Goal: Information Seeking & Learning: Find specific fact

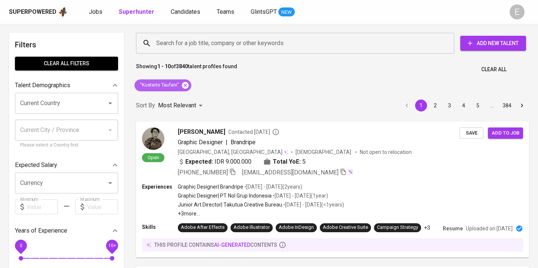
click at [184, 87] on icon at bounding box center [185, 85] width 7 height 7
click at [170, 44] on input "Search for a job title, company or other keywords" at bounding box center [296, 43] width 285 height 14
paste input "[EMAIL_ADDRESS][DOMAIN_NAME]"
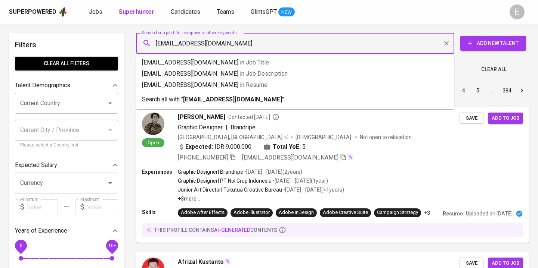
type input "[EMAIL_ADDRESS][DOMAIN_NAME]"
click at [167, 99] on p "Search all with " [EMAIL_ADDRESS][DOMAIN_NAME] "" at bounding box center [295, 99] width 306 height 9
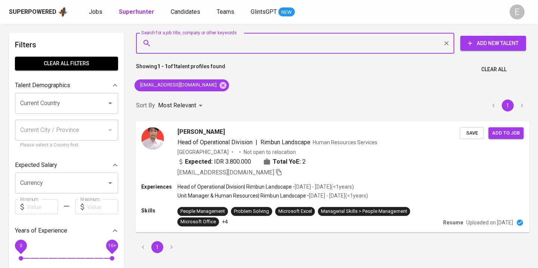
click at [451, 209] on div "Skills People Management Problem Solving Microsoft Excel Managerial Skills > Pe…" at bounding box center [332, 216] width 382 height 19
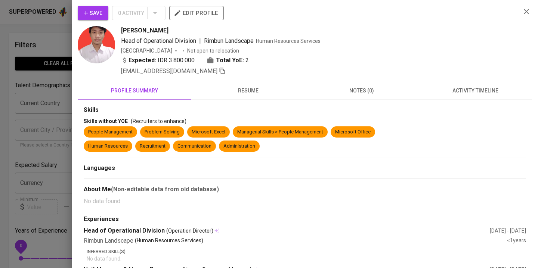
click at [235, 95] on span "resume" at bounding box center [248, 90] width 105 height 9
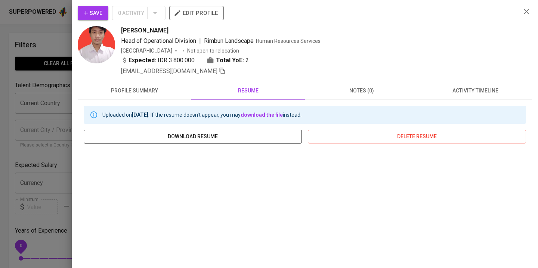
scroll to position [4, 0]
